Goal: Information Seeking & Learning: Learn about a topic

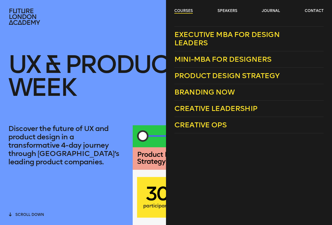
click at [186, 11] on link "courses" at bounding box center [184, 10] width 18 height 5
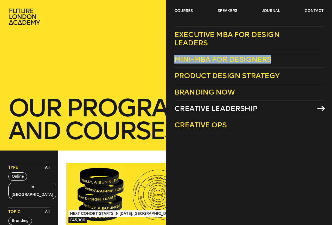
click at [211, 110] on span "Creative Leadership" at bounding box center [216, 108] width 83 height 9
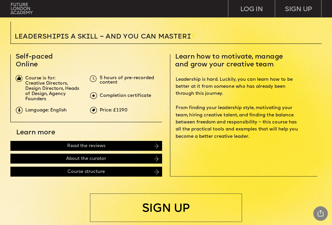
scroll to position [133, 0]
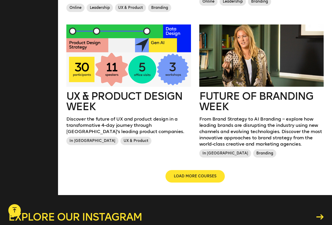
scroll to position [572, 0]
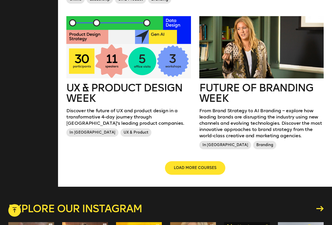
click at [192, 168] on span "LOAD MORE COURSES" at bounding box center [195, 167] width 43 height 5
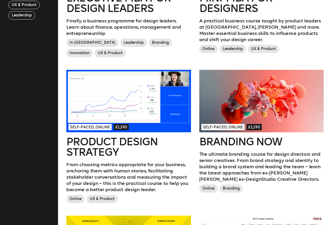
scroll to position [228, 0]
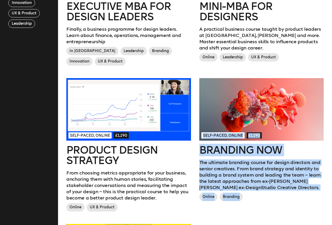
click at [191, 166] on div "Self-paced, Online £1,190 Product Design Strategy From choosing metrics appropr…" at bounding box center [128, 151] width 133 height 146
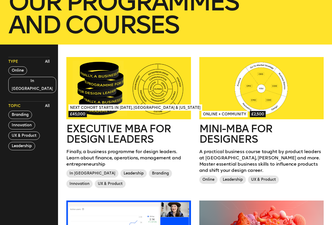
scroll to position [147, 0]
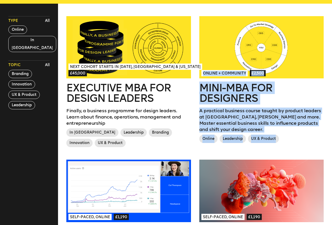
click at [193, 134] on div "Next Cohort Starts in July 2026, London & California £45,000 Executive MBA for …" at bounding box center [128, 88] width 133 height 144
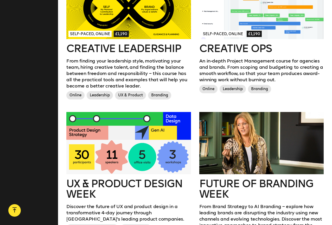
scroll to position [484, 0]
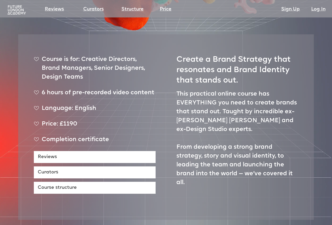
scroll to position [191, 0]
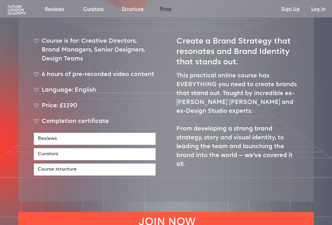
click at [164, 10] on link "Price" at bounding box center [166, 9] width 12 height 7
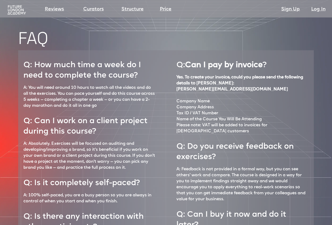
scroll to position [2350, 0]
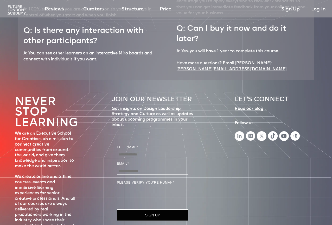
click at [16, 9] on img at bounding box center [17, 10] width 20 height 10
click at [20, 14] on img at bounding box center [17, 10] width 20 height 10
